Goal: Task Accomplishment & Management: Manage account settings

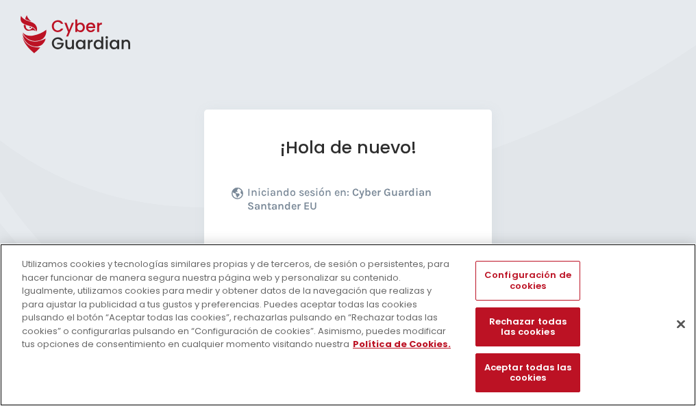
scroll to position [168, 0]
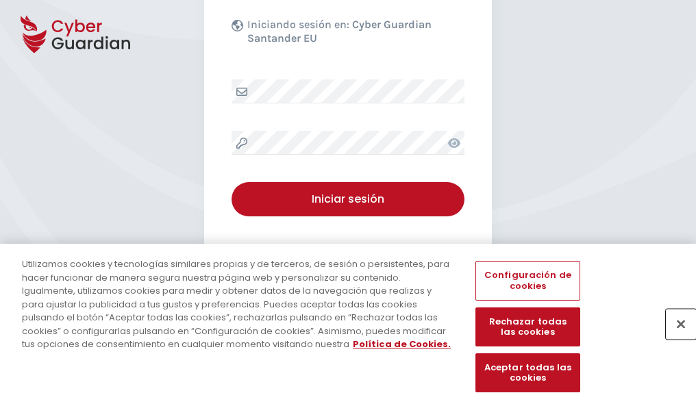
click at [674, 338] on button "Cerrar" at bounding box center [680, 324] width 30 height 30
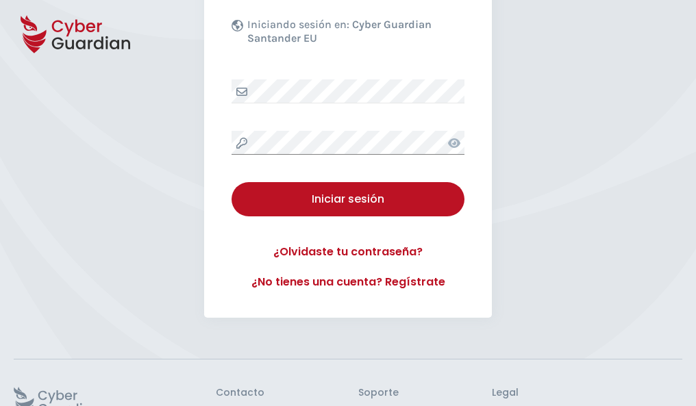
scroll to position [266, 0]
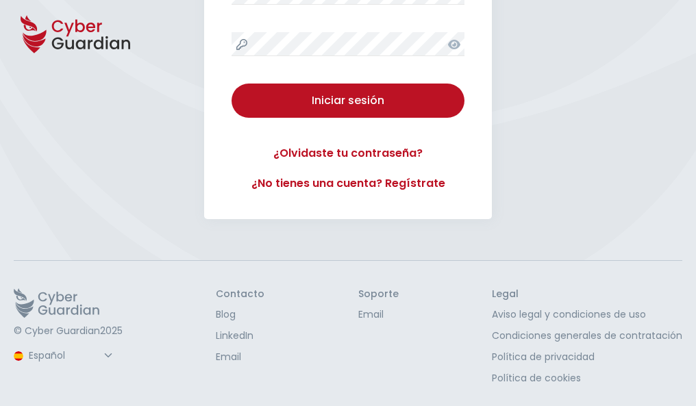
click at [231, 84] on button "Iniciar sesión" at bounding box center [347, 101] width 233 height 34
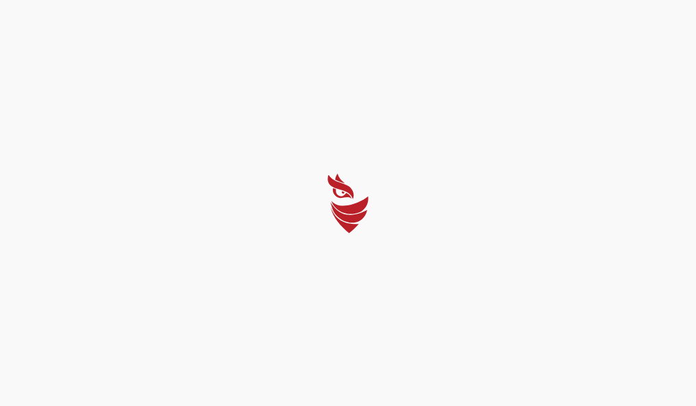
scroll to position [0, 0]
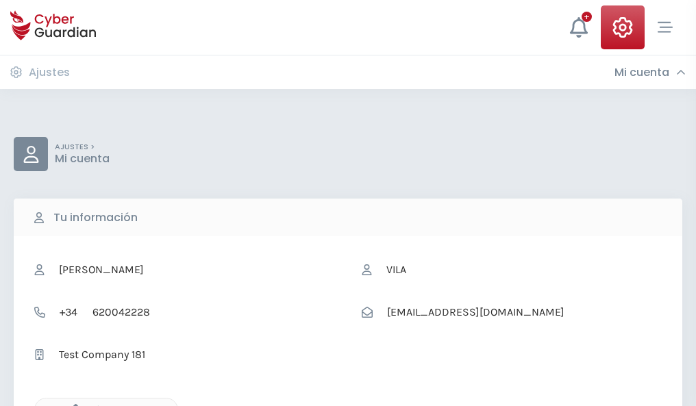
click at [72, 405] on icon "button" at bounding box center [72, 410] width 12 height 12
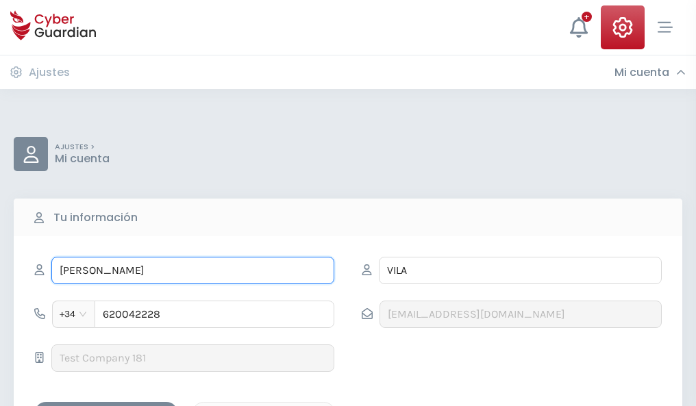
click at [192, 270] on input "JOSÉ" at bounding box center [192, 270] width 283 height 27
type input "J"
type input "Valero"
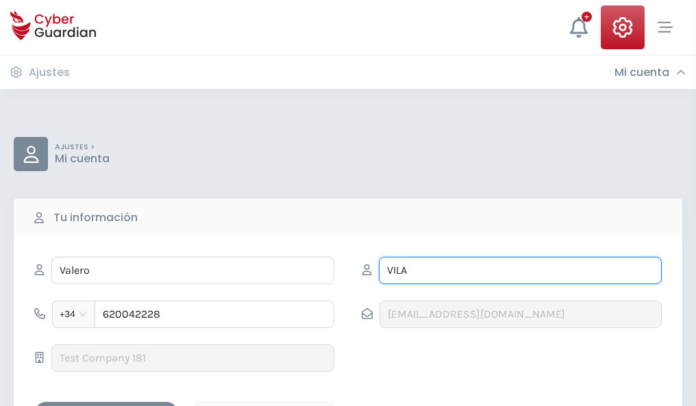
click at [520, 270] on input "VILA" at bounding box center [520, 270] width 283 height 27
type input "V"
type input "Peñalver"
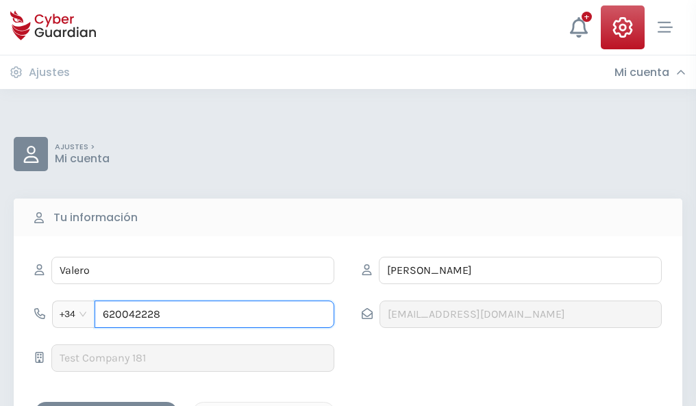
click at [214, 314] on input "620042228" at bounding box center [214, 314] width 240 height 27
type input "6"
type input "848097070"
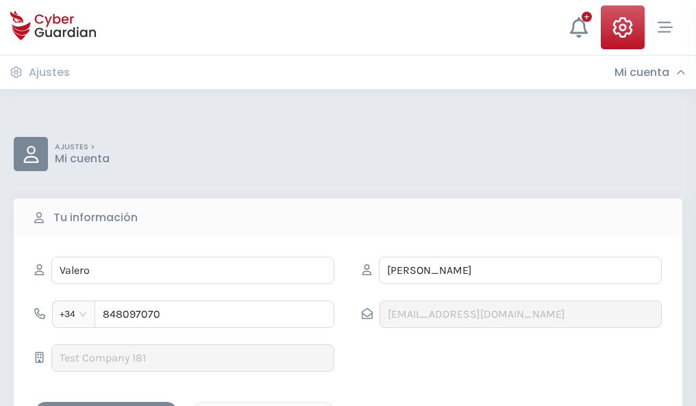
click at [106, 405] on div "Guardar cambios" at bounding box center [105, 413] width 123 height 17
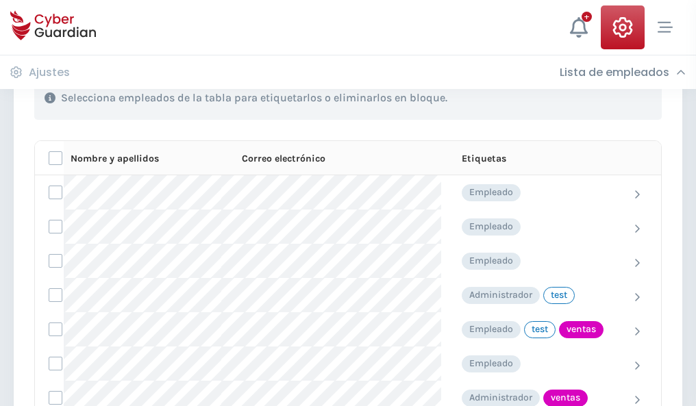
scroll to position [620, 0]
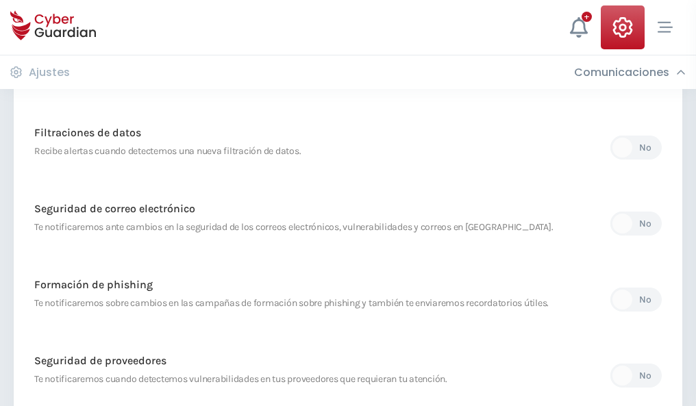
scroll to position [721, 0]
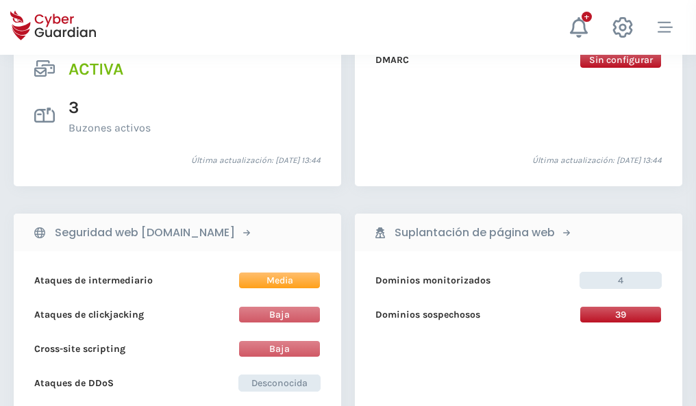
scroll to position [1391, 0]
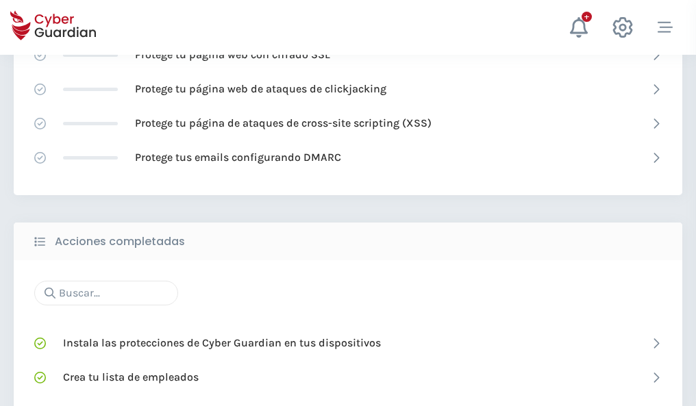
scroll to position [912, 0]
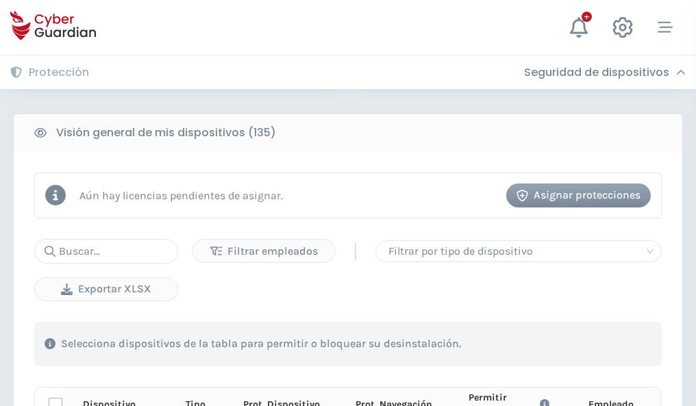
scroll to position [1210, 0]
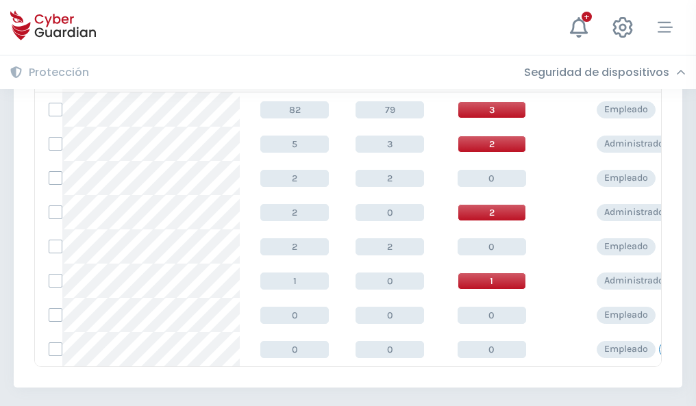
scroll to position [635, 0]
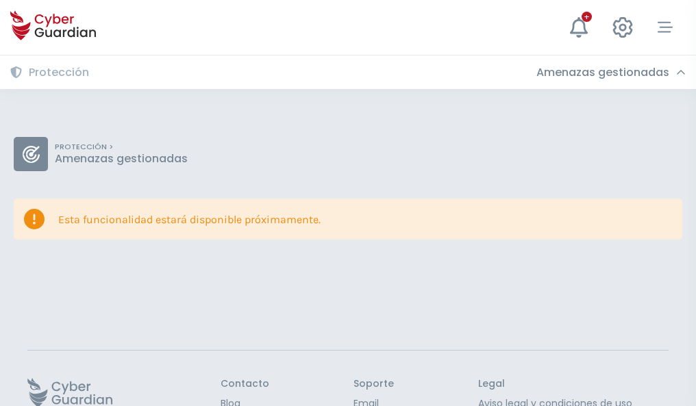
scroll to position [89, 0]
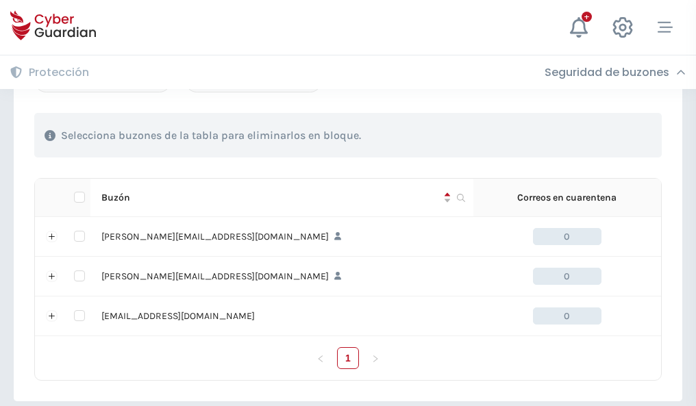
scroll to position [635, 0]
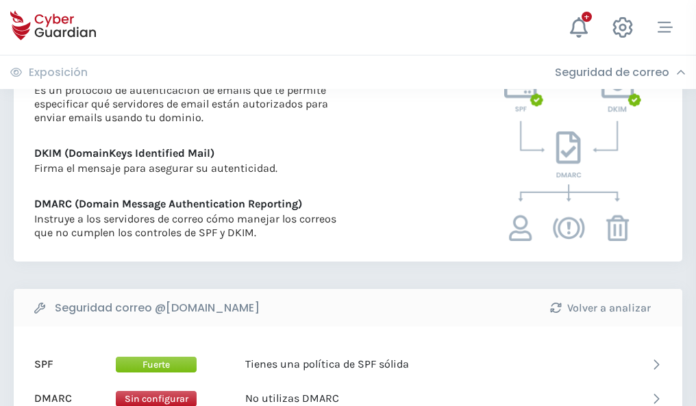
scroll to position [739, 0]
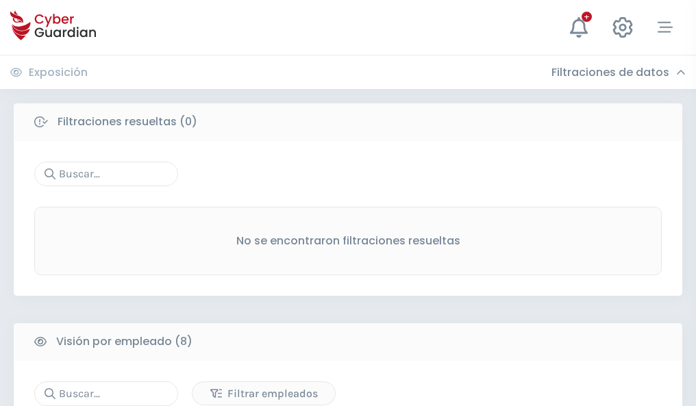
scroll to position [1167, 0]
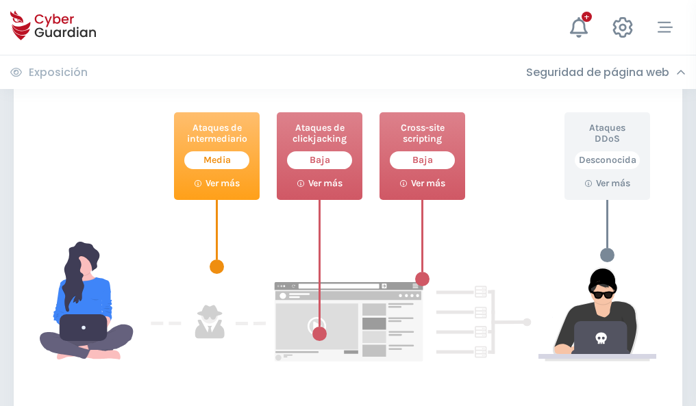
scroll to position [746, 0]
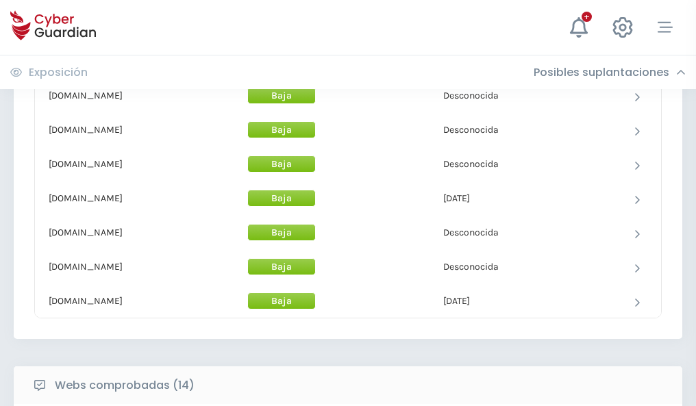
scroll to position [1335, 0]
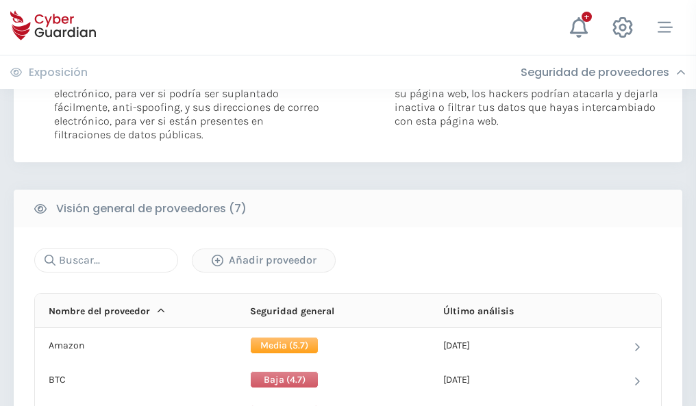
scroll to position [917, 0]
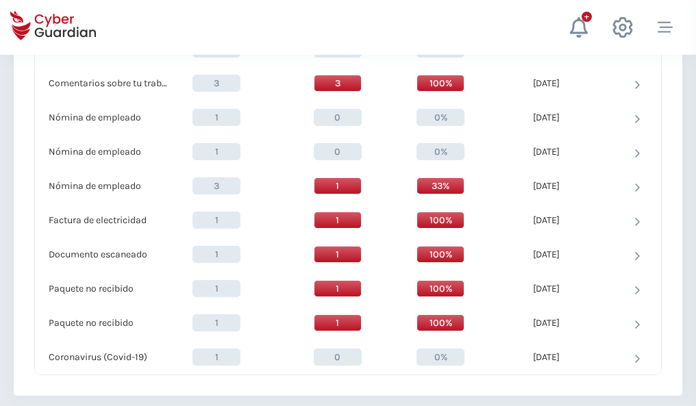
scroll to position [1419, 0]
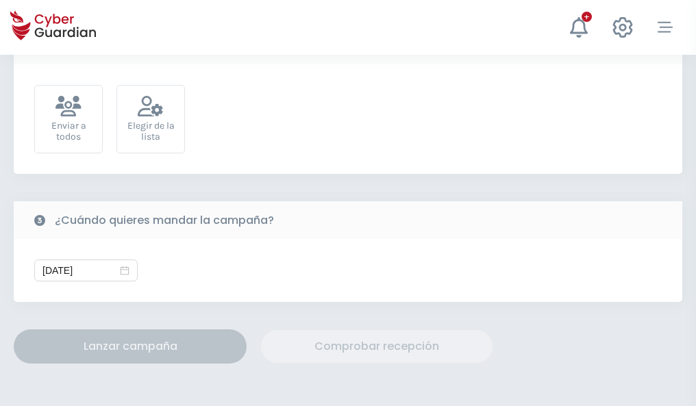
scroll to position [501, 0]
